Goal: Navigation & Orientation: Find specific page/section

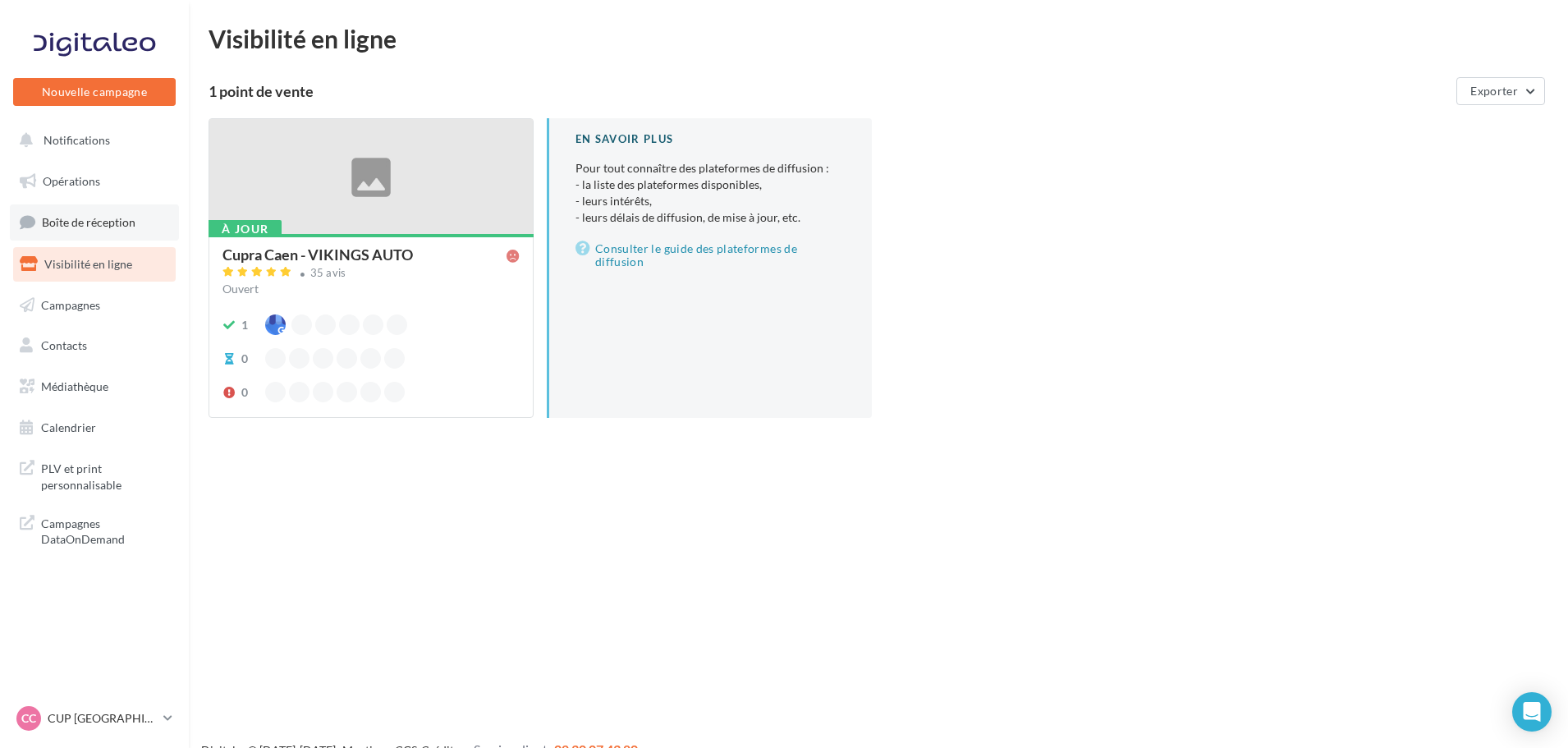
click at [104, 224] on span "Boîte de réception" at bounding box center [88, 222] width 94 height 14
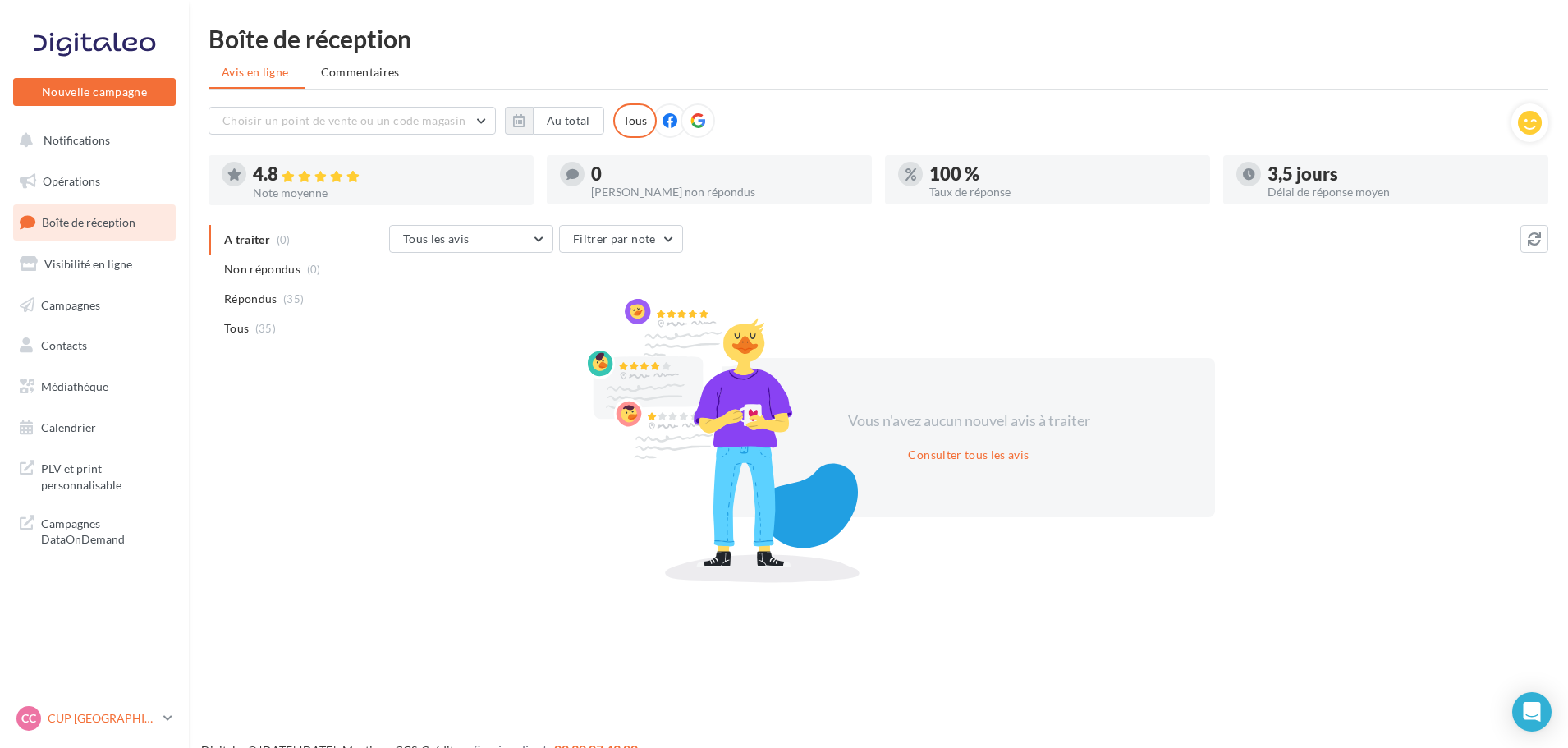
click at [74, 721] on p "CUP [GEOGRAPHIC_DATA]" at bounding box center [102, 718] width 109 height 16
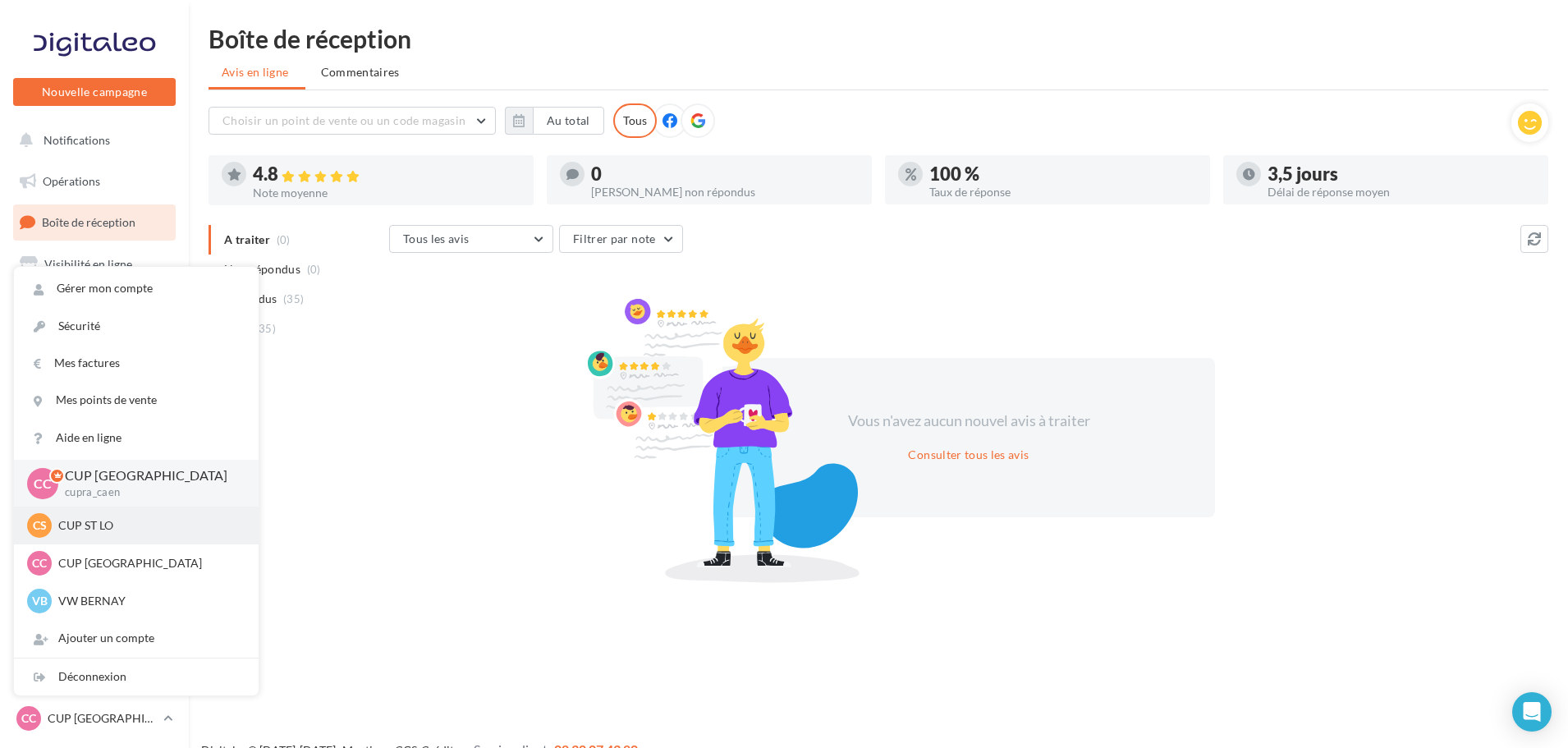
click at [97, 518] on p "CUP ST LO" at bounding box center [148, 525] width 181 height 16
